Goal: Find specific page/section: Find specific page/section

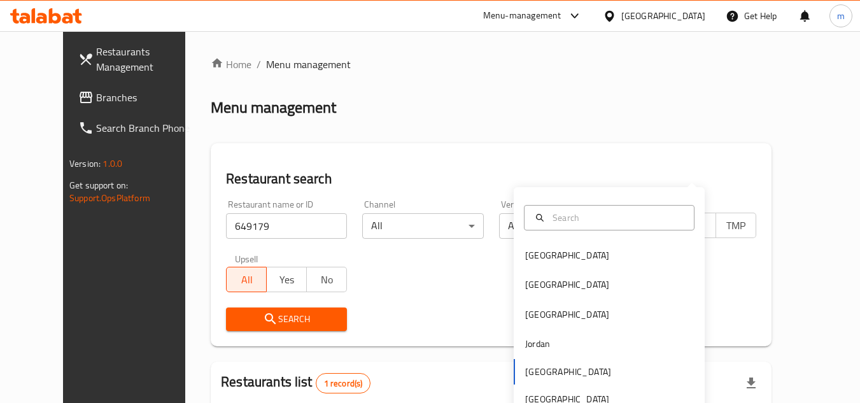
scroll to position [154, 0]
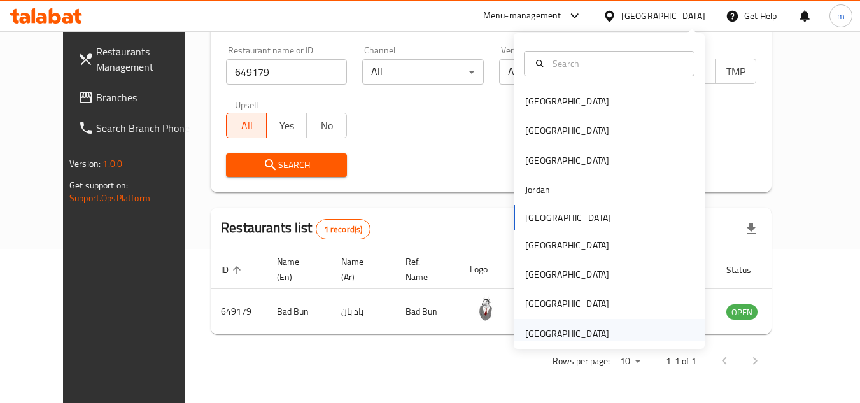
click at [560, 332] on div "[GEOGRAPHIC_DATA]" at bounding box center [567, 334] width 84 height 14
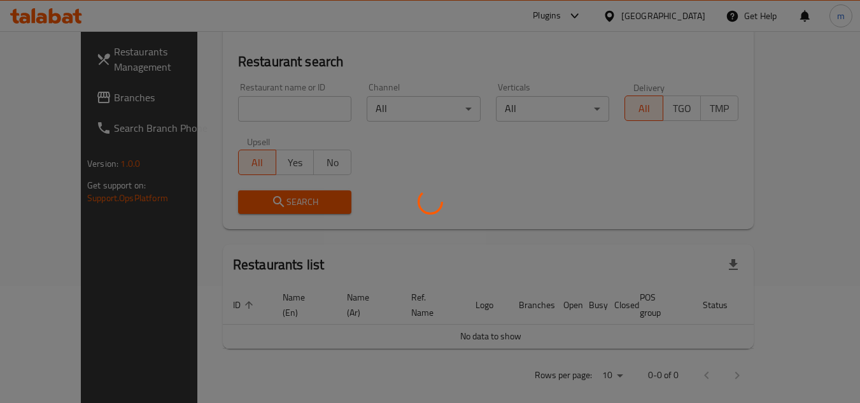
scroll to position [154, 0]
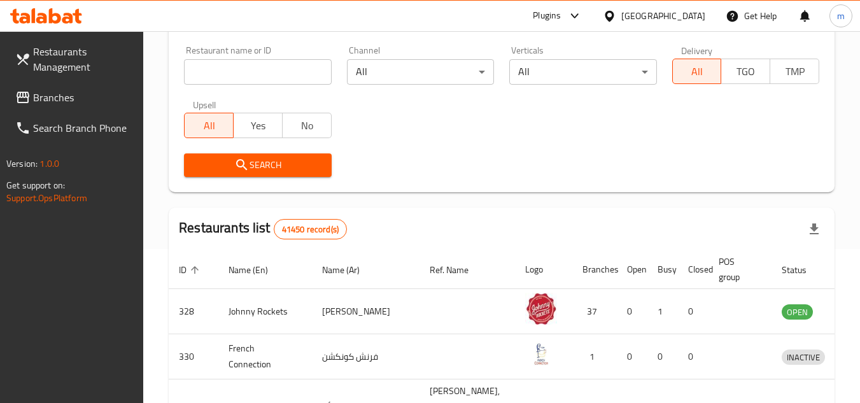
click at [71, 92] on span "Branches" at bounding box center [83, 97] width 101 height 15
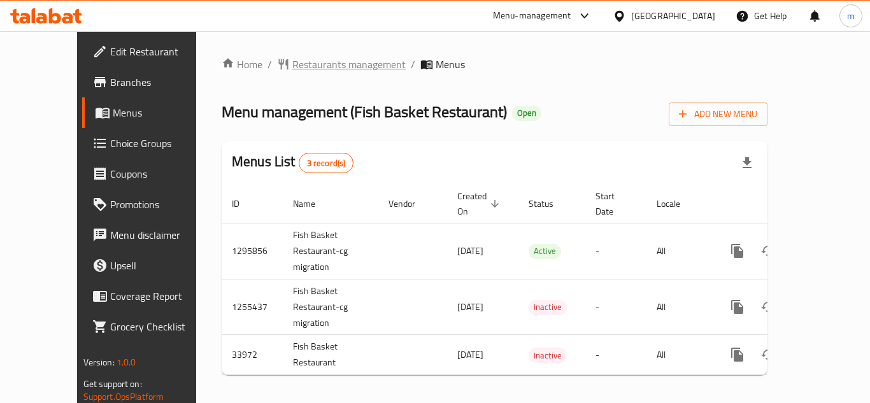
click at [318, 65] on span "Restaurants management" at bounding box center [348, 64] width 113 height 15
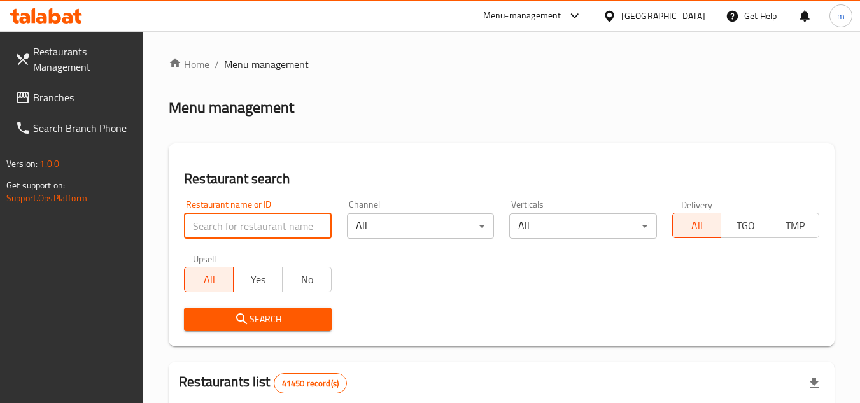
click at [280, 229] on input "search" at bounding box center [257, 225] width 147 height 25
paste input "17507"
type input "17507"
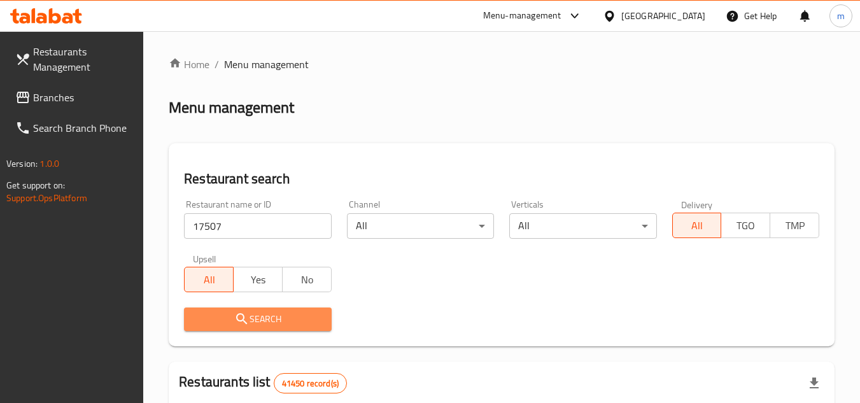
click at [266, 322] on span "Search" at bounding box center [257, 319] width 127 height 16
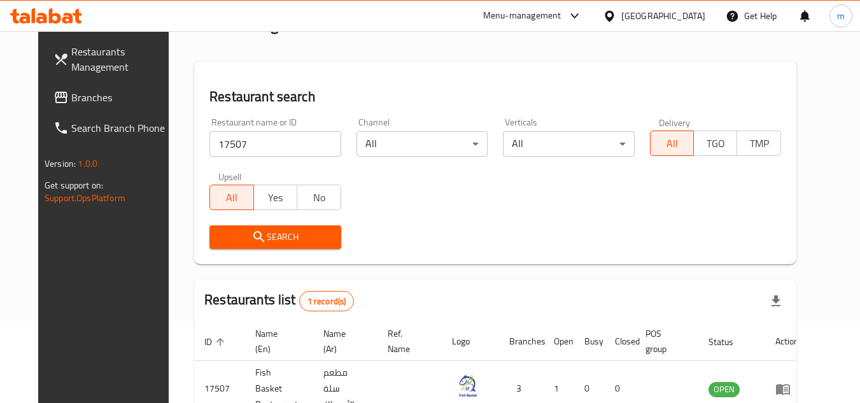
scroll to position [154, 0]
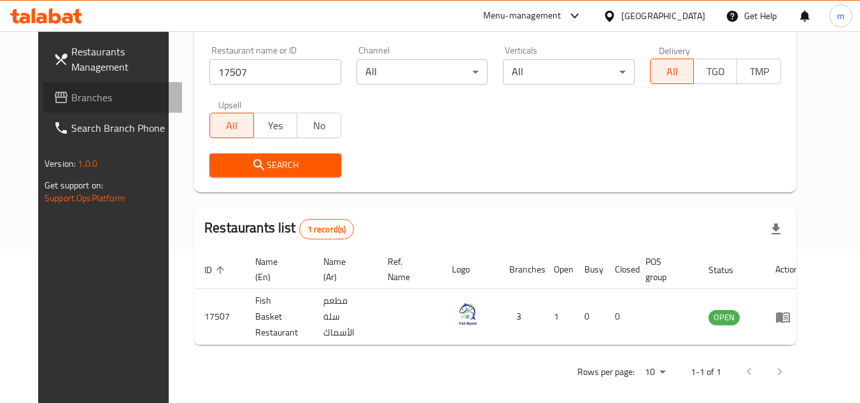
click at [71, 98] on span "Branches" at bounding box center [121, 97] width 101 height 15
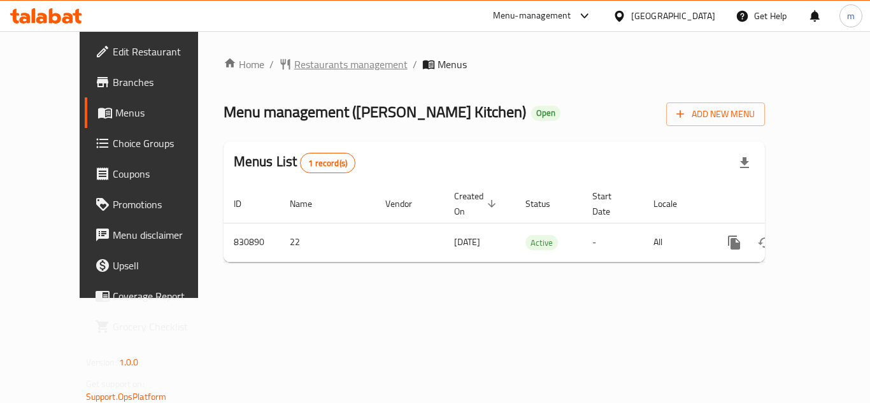
click at [303, 61] on span "Restaurants management" at bounding box center [350, 64] width 113 height 15
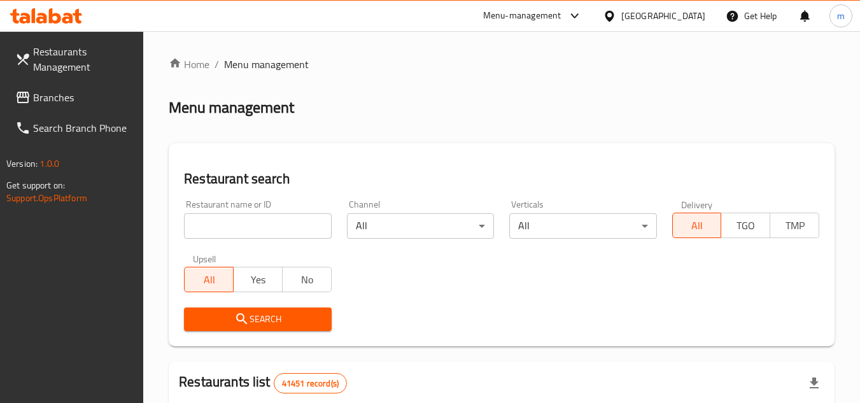
click at [263, 234] on input "search" at bounding box center [257, 225] width 147 height 25
paste input "655650"
type input "655650"
click at [201, 323] on span "Search" at bounding box center [257, 319] width 127 height 16
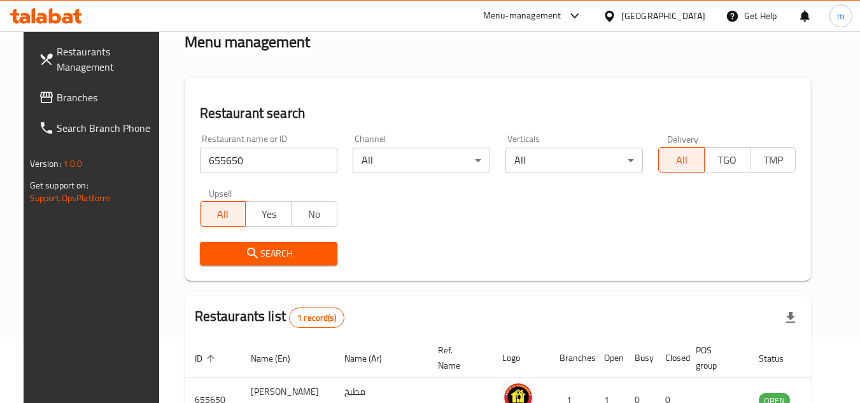
scroll to position [165, 0]
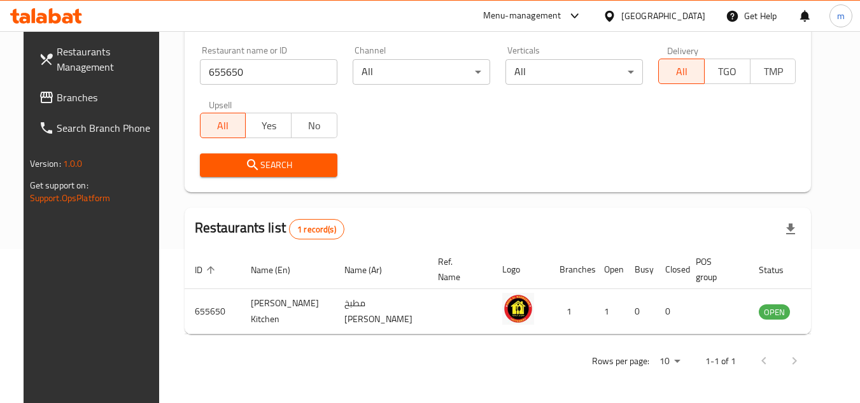
click at [675, 16] on div "United Arab Emirates" at bounding box center [663, 16] width 84 height 14
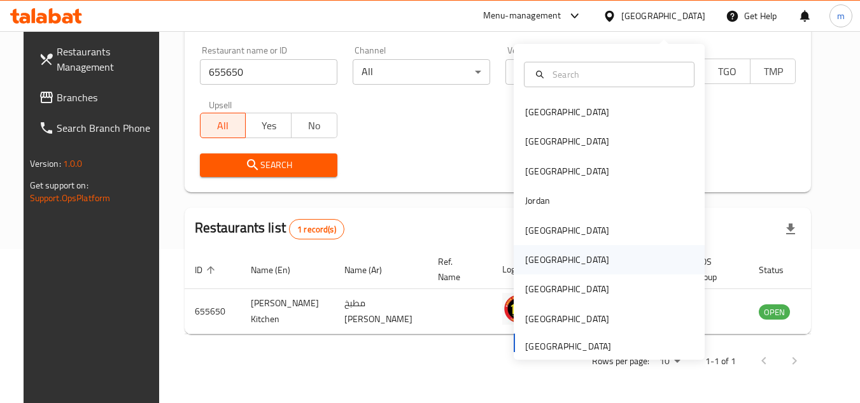
click at [541, 248] on div "Oman" at bounding box center [567, 259] width 104 height 29
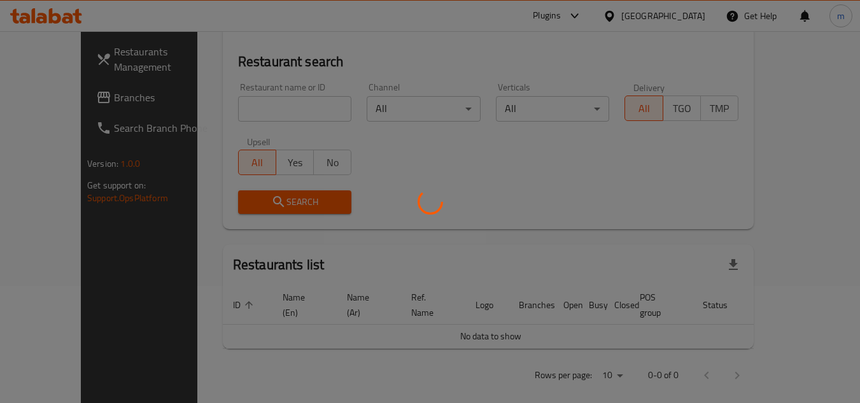
scroll to position [165, 0]
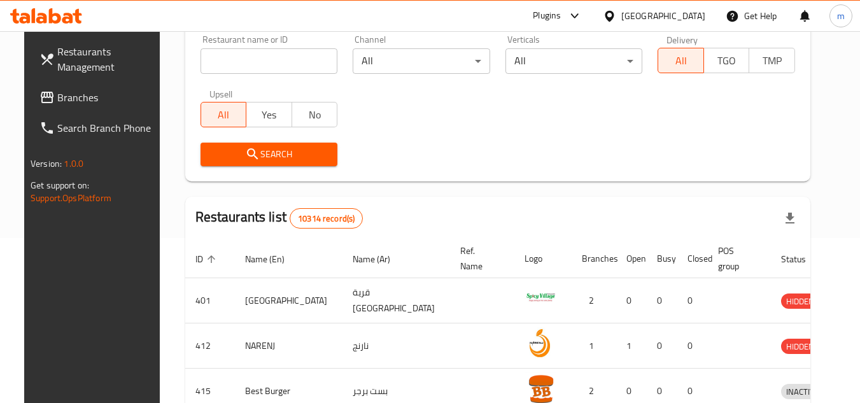
click at [57, 92] on span "Branches" at bounding box center [107, 97] width 101 height 15
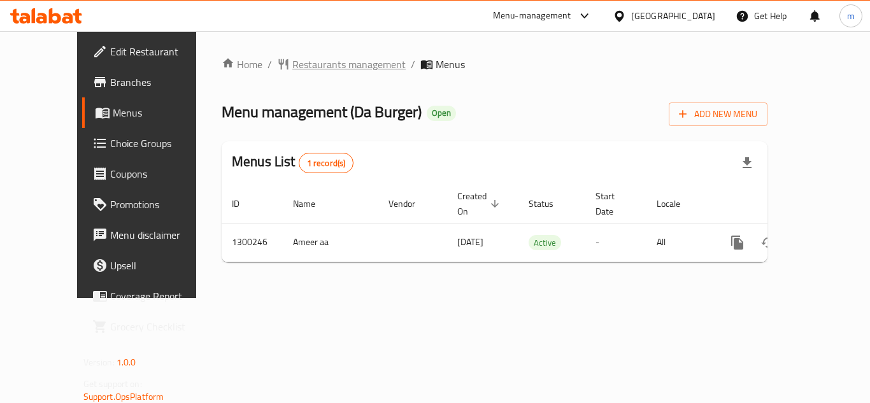
click at [334, 59] on span "Restaurants management" at bounding box center [348, 64] width 113 height 15
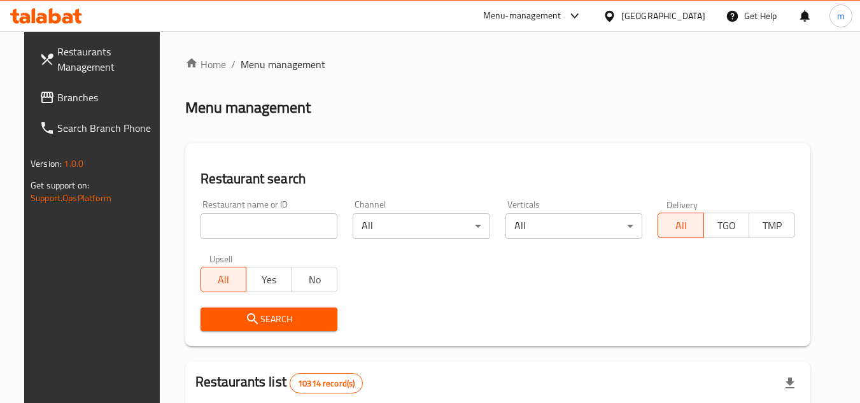
click at [257, 226] on input "search" at bounding box center [270, 225] width 138 height 25
paste input "701717"
type input "701717"
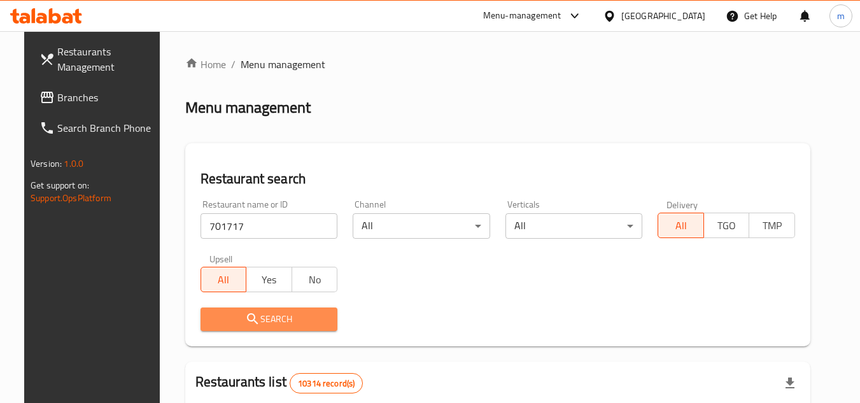
click at [245, 322] on icon "submit" at bounding box center [252, 318] width 15 height 15
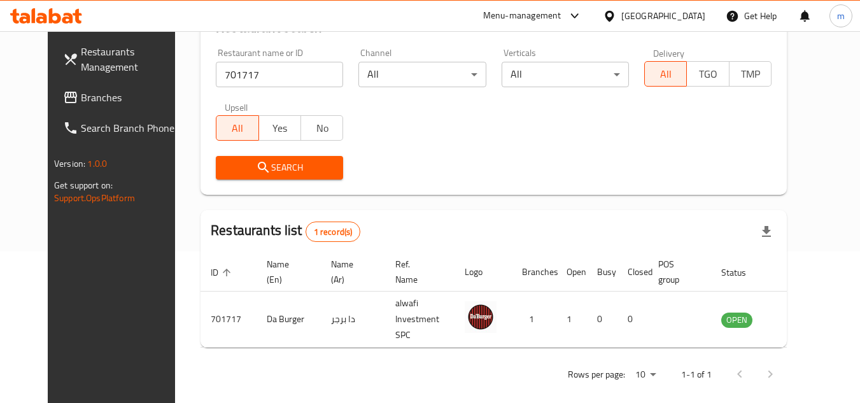
scroll to position [154, 0]
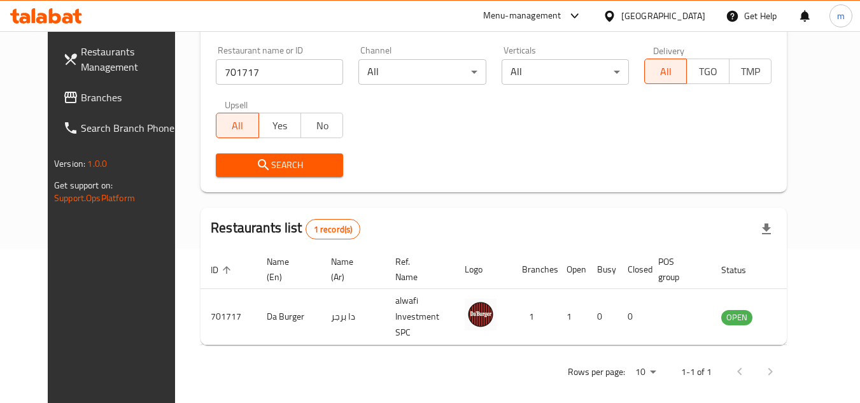
click at [621, 12] on div at bounding box center [612, 16] width 18 height 14
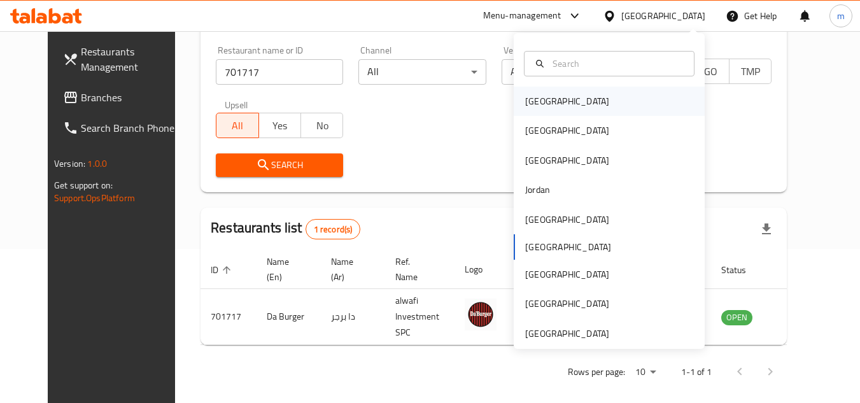
click at [546, 105] on div "[GEOGRAPHIC_DATA]" at bounding box center [567, 101] width 104 height 29
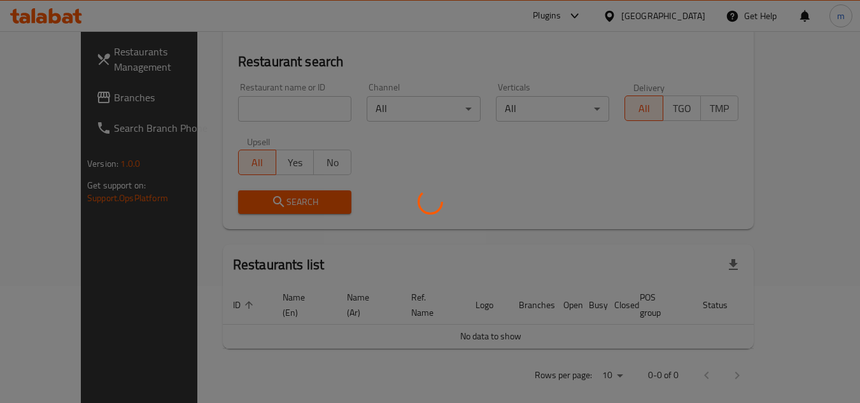
scroll to position [154, 0]
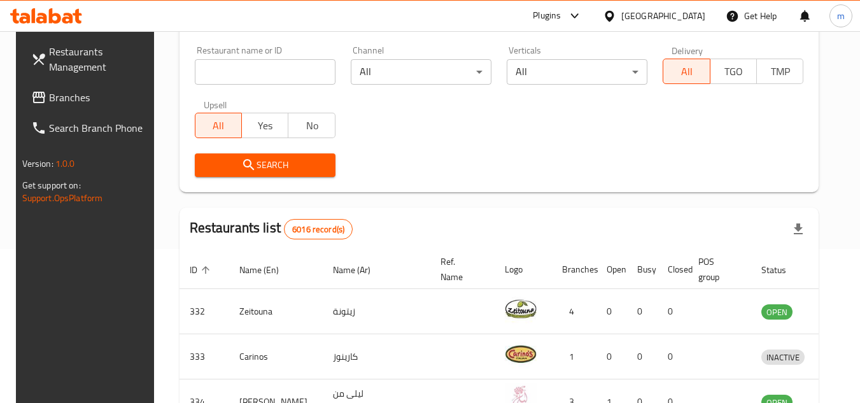
click at [36, 86] on link "Branches" at bounding box center [90, 97] width 139 height 31
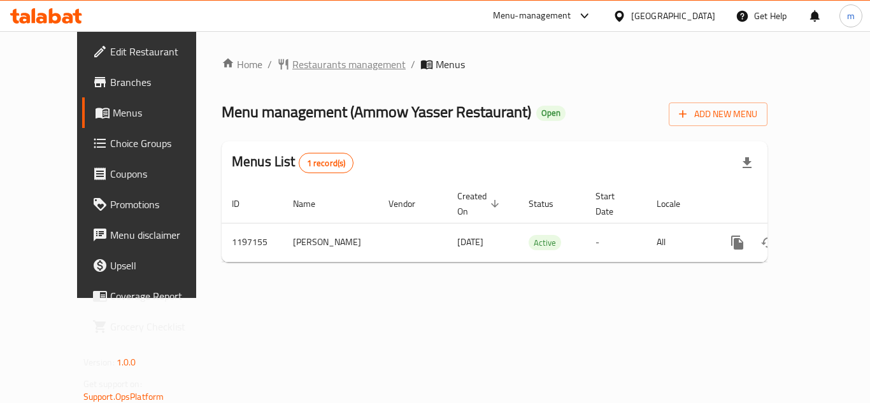
click at [299, 70] on span "Restaurants management" at bounding box center [348, 64] width 113 height 15
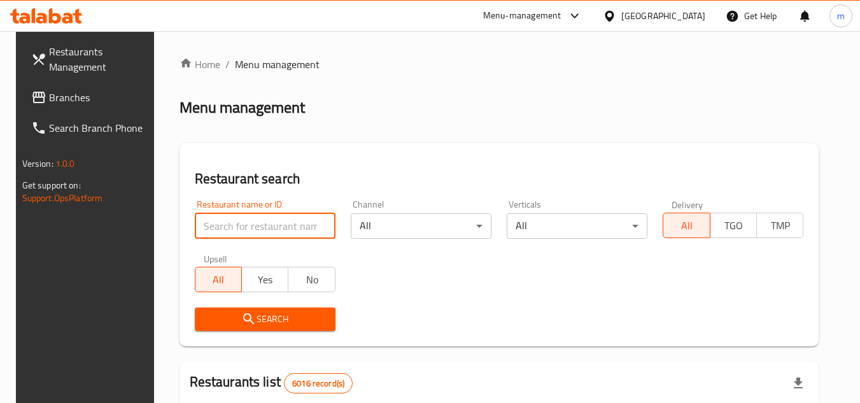
click at [272, 229] on input "search" at bounding box center [265, 225] width 141 height 25
paste input "667988"
type input "667988"
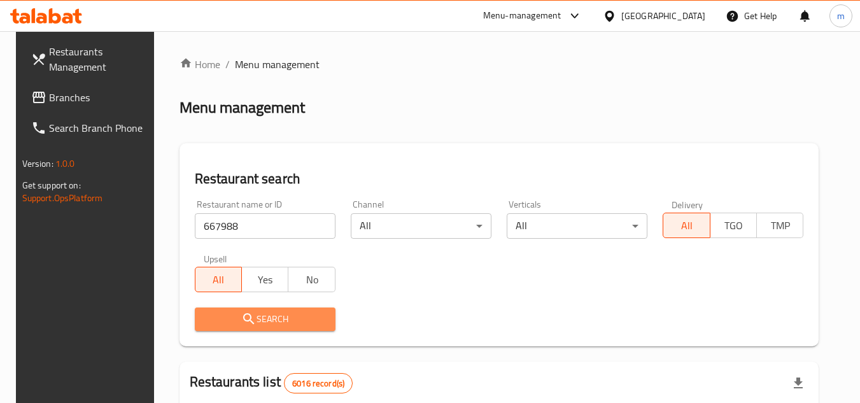
click at [253, 318] on span "Search" at bounding box center [265, 319] width 120 height 16
